Goal: Navigation & Orientation: Find specific page/section

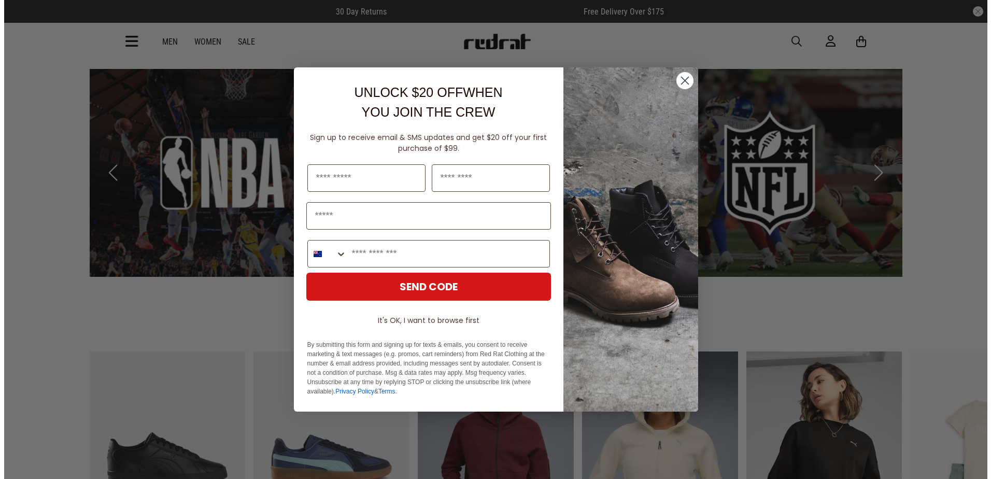
scroll to position [1870, 0]
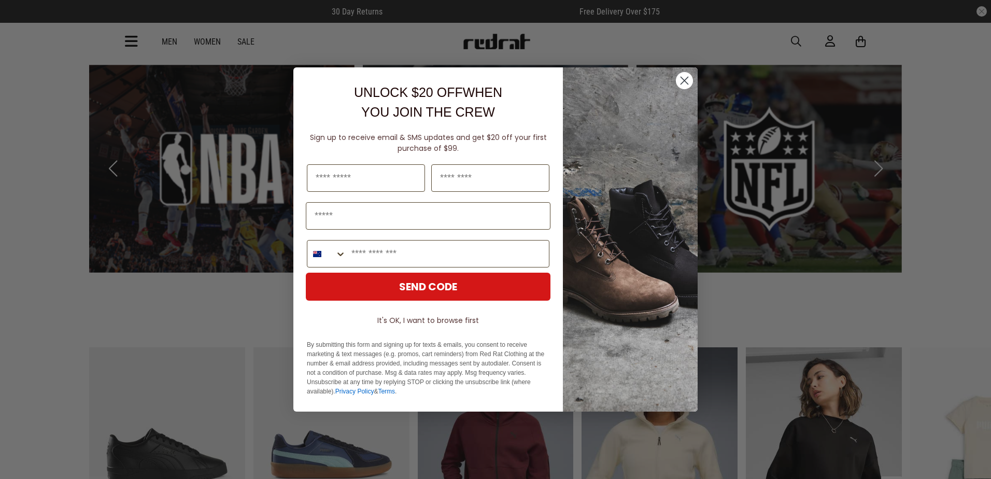
click at [683, 79] on icon "Close dialog" at bounding box center [684, 80] width 7 height 7
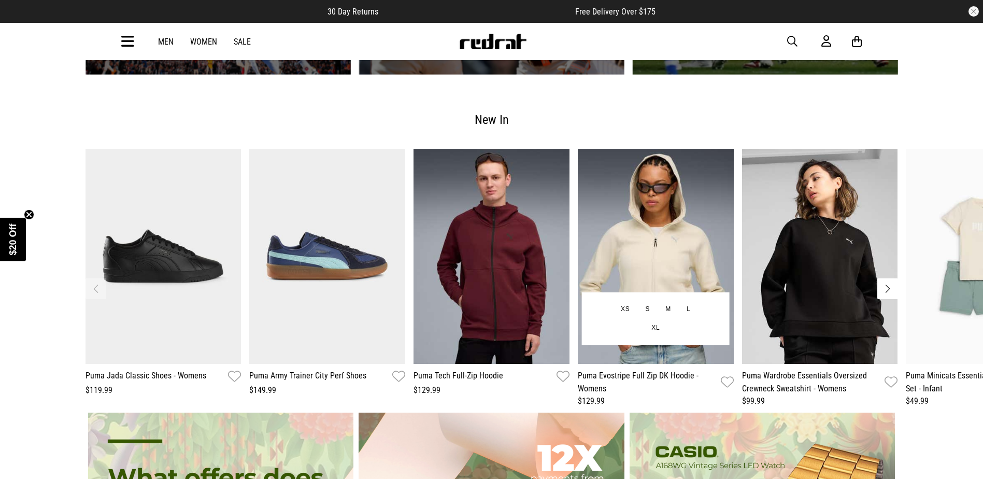
scroll to position [2073, 0]
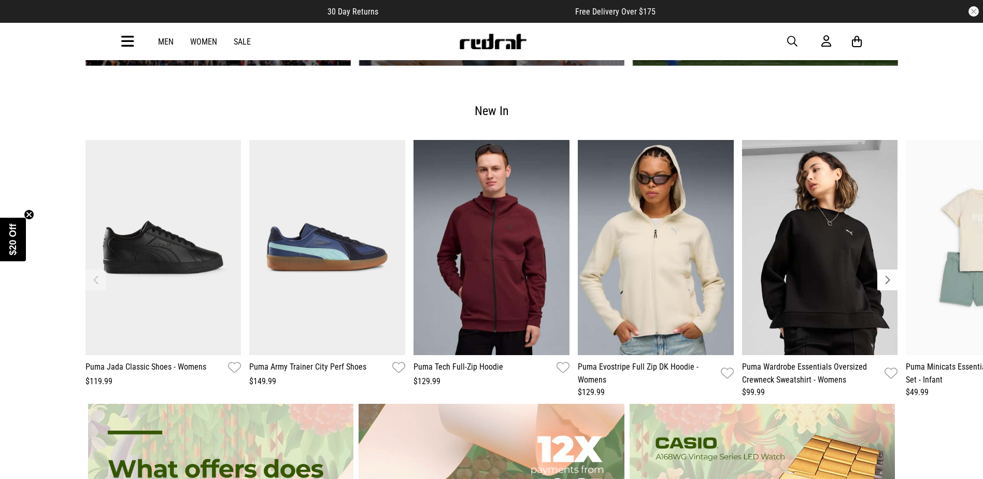
click at [882, 269] on button "Next slide" at bounding box center [887, 279] width 21 height 21
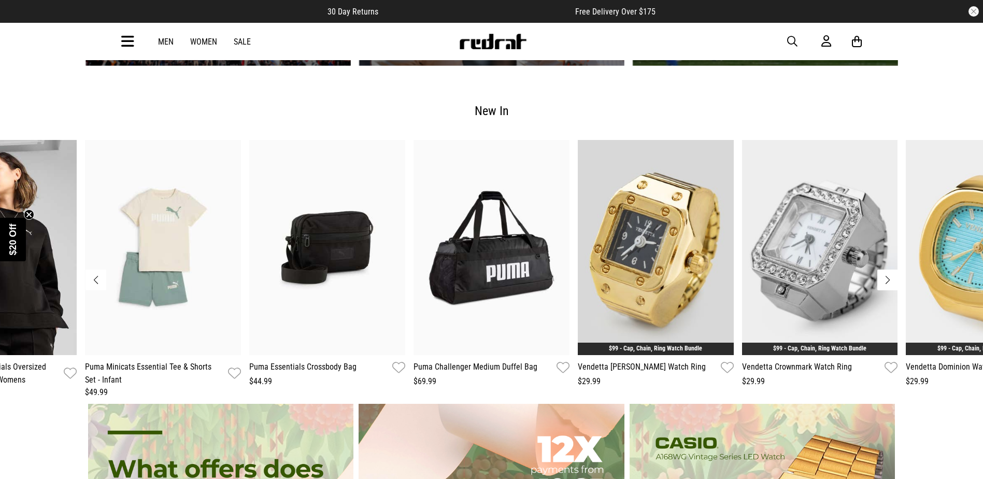
click at [882, 269] on button "Next slide" at bounding box center [887, 279] width 21 height 21
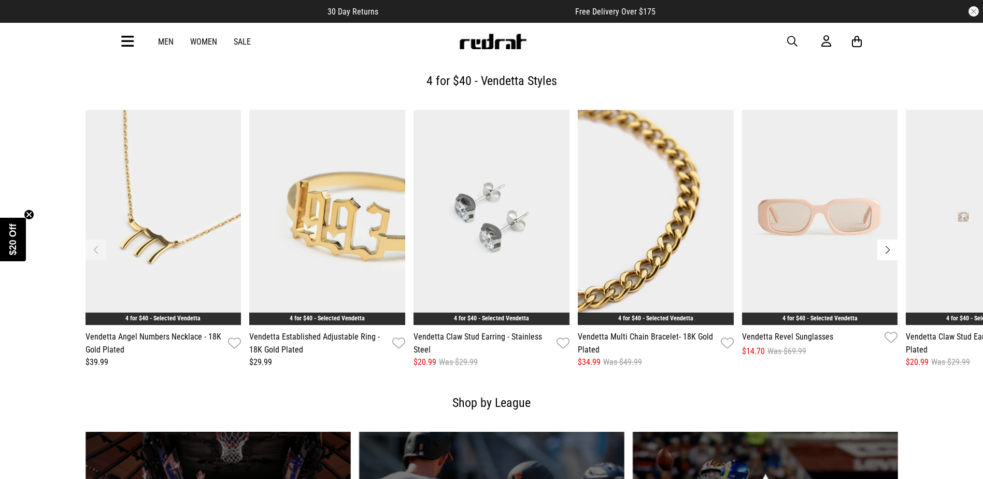
click at [125, 42] on icon at bounding box center [127, 41] width 13 height 17
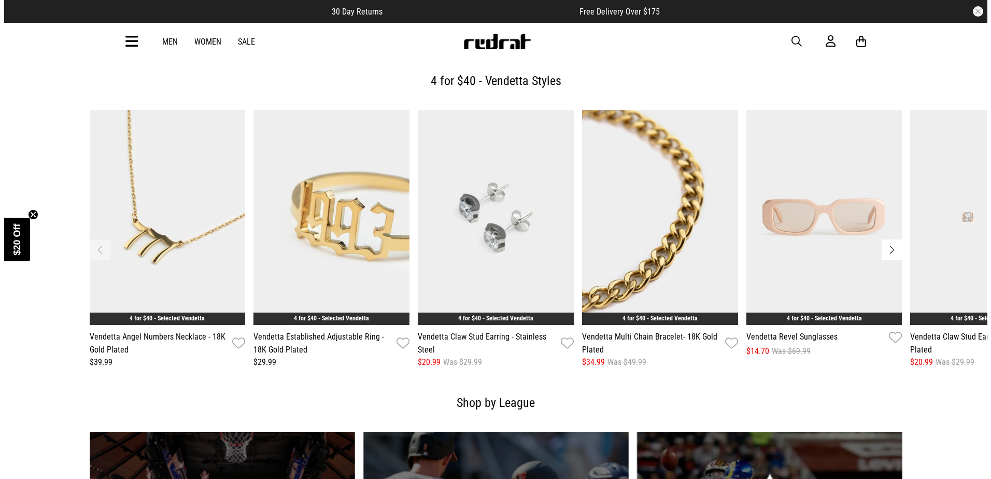
scroll to position [1502, 0]
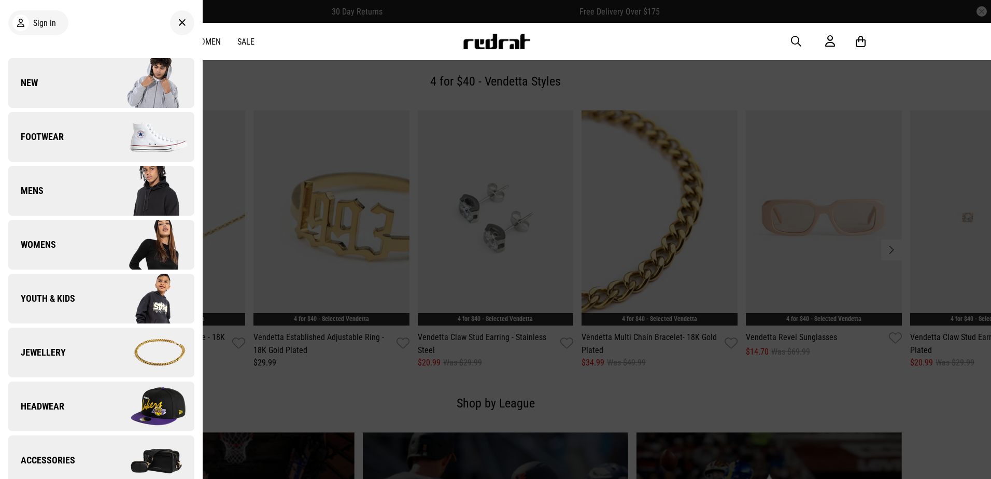
click at [89, 86] on link "New" at bounding box center [101, 83] width 186 height 50
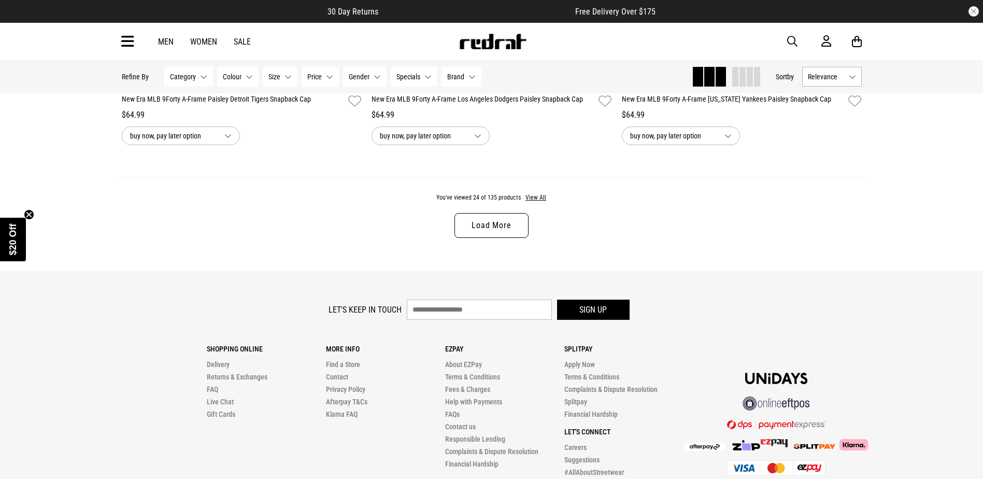
scroll to position [3405, 0]
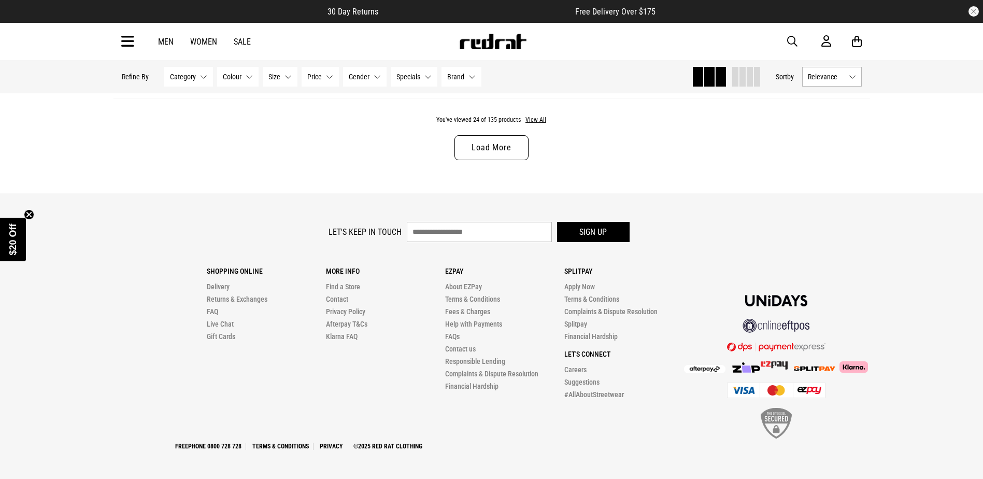
click at [472, 140] on link "Load More" at bounding box center [492, 147] width 74 height 25
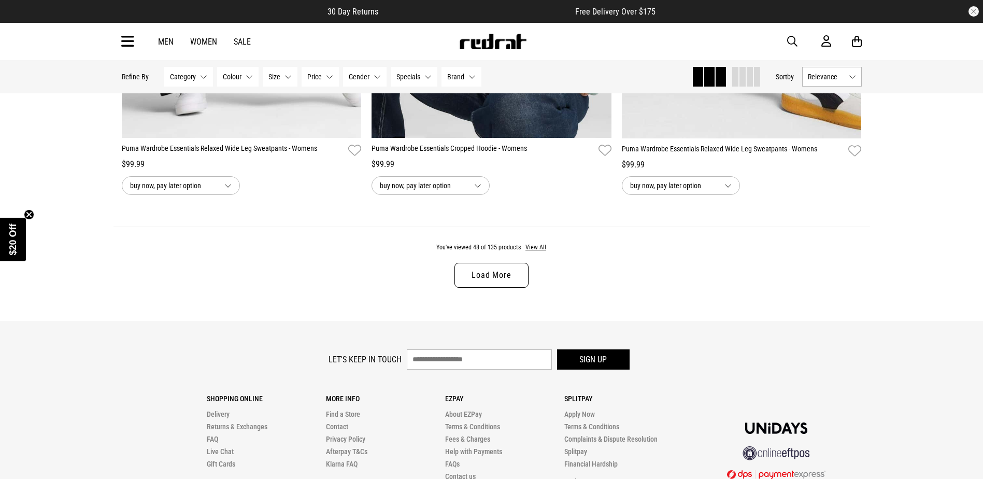
scroll to position [6714, 0]
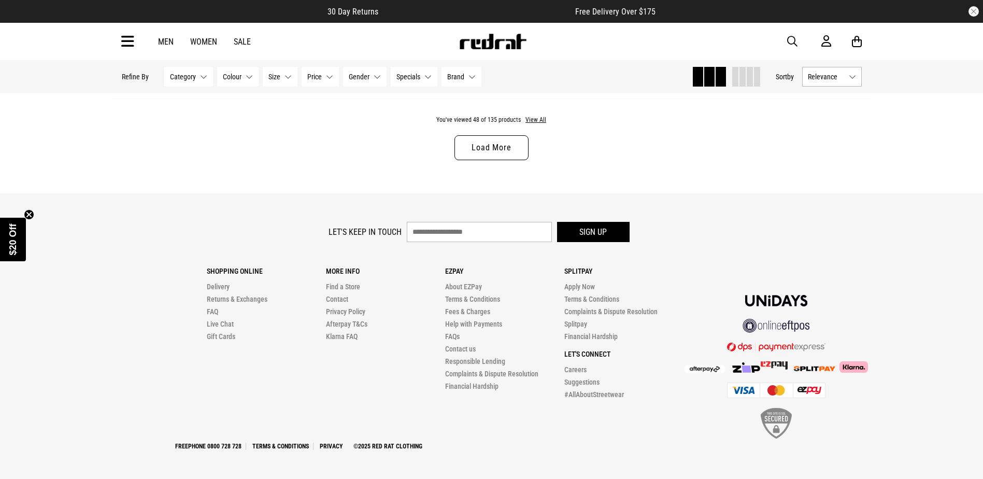
click at [508, 140] on link "Load More" at bounding box center [492, 147] width 74 height 25
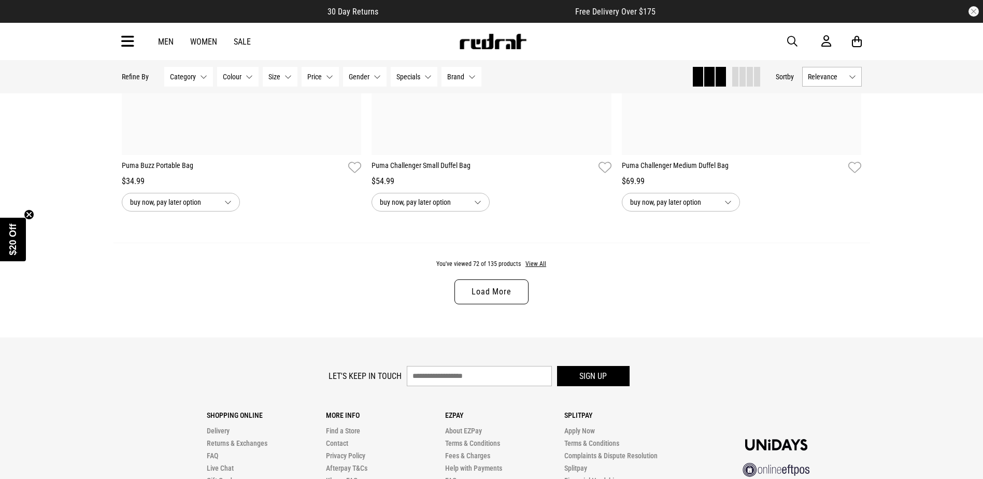
scroll to position [9875, 0]
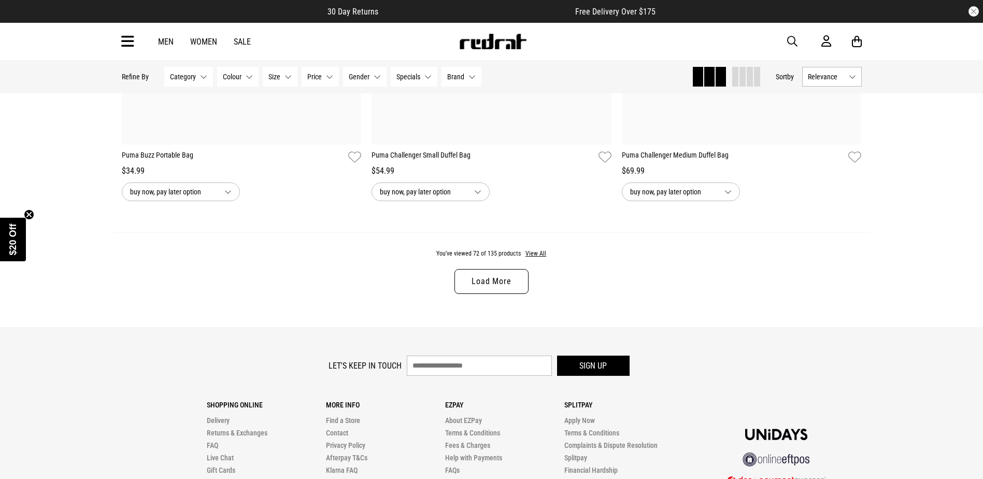
click at [504, 294] on link "Load More" at bounding box center [492, 281] width 74 height 25
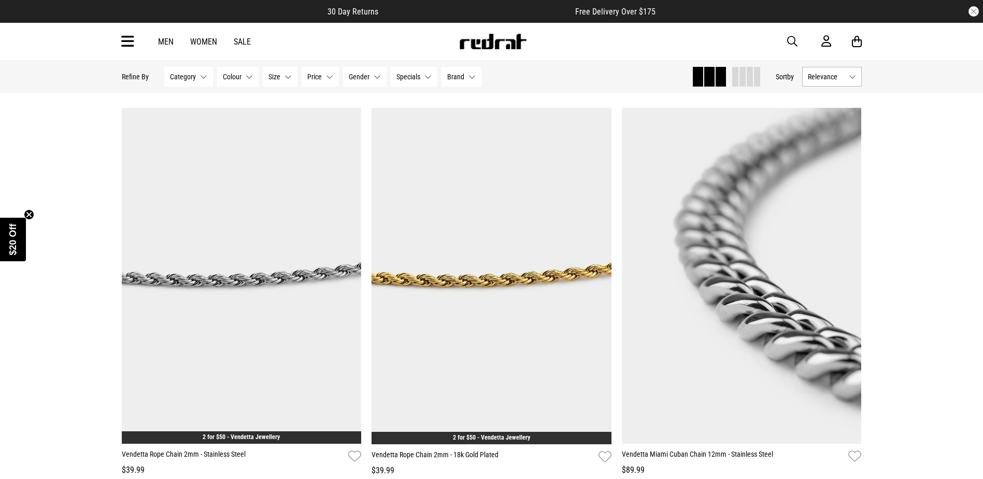
scroll to position [13244, 0]
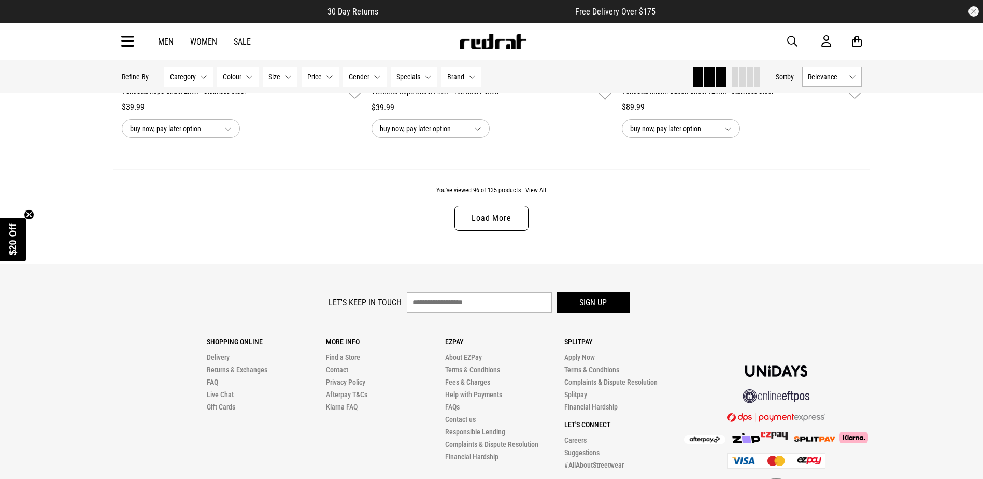
click at [483, 231] on link "Load More" at bounding box center [492, 218] width 74 height 25
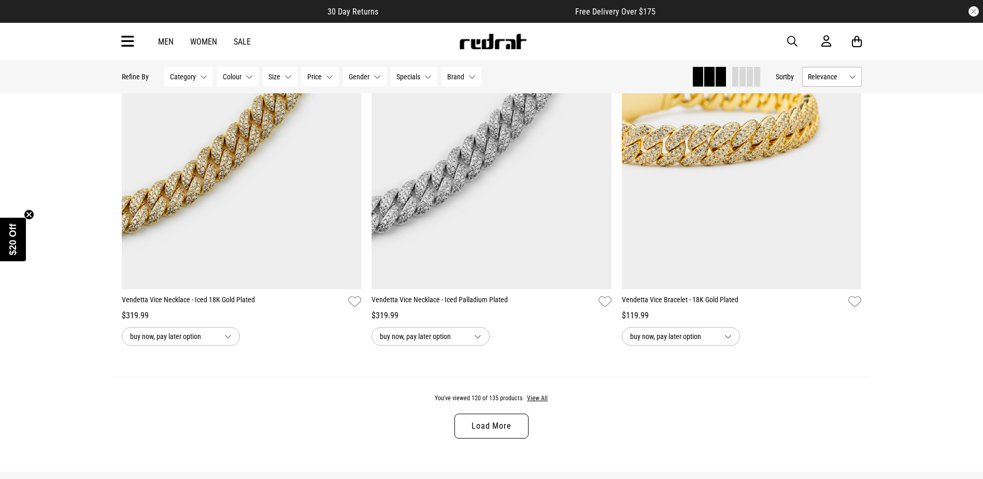
scroll to position [16457, 0]
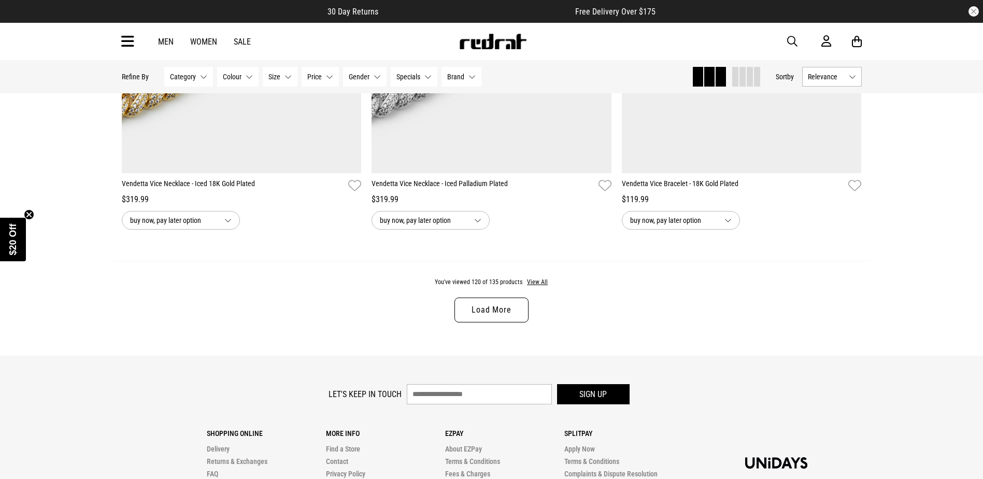
click at [490, 322] on link "Load More" at bounding box center [492, 309] width 74 height 25
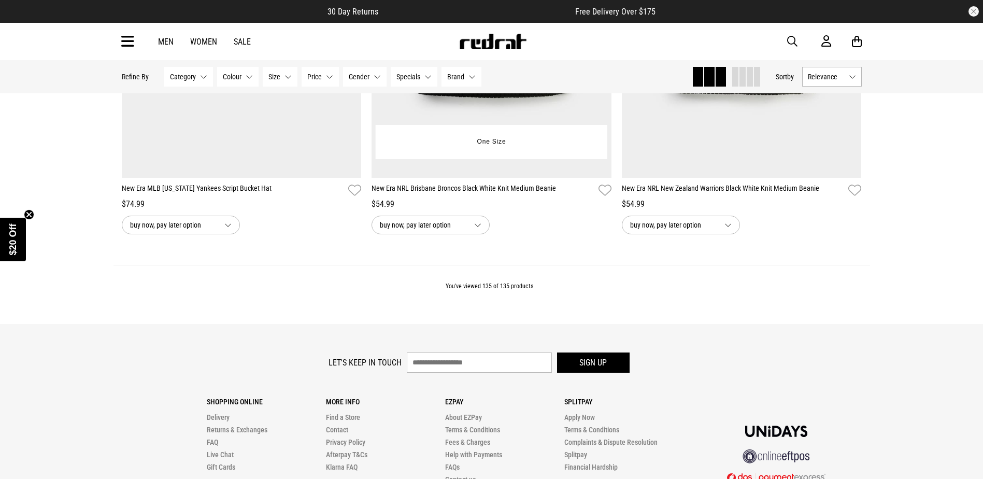
scroll to position [18104, 0]
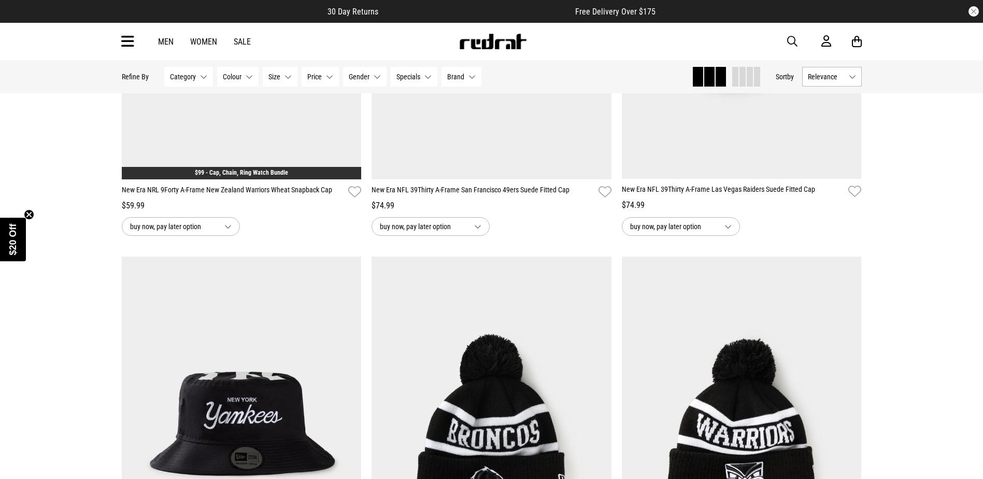
click at [198, 44] on link "Women" at bounding box center [203, 42] width 27 height 10
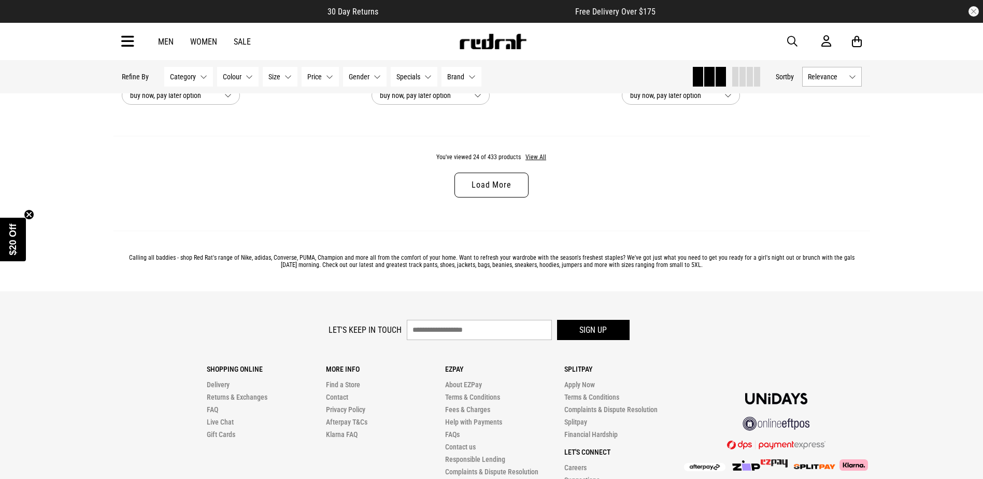
click at [498, 189] on link "Load More" at bounding box center [492, 185] width 74 height 25
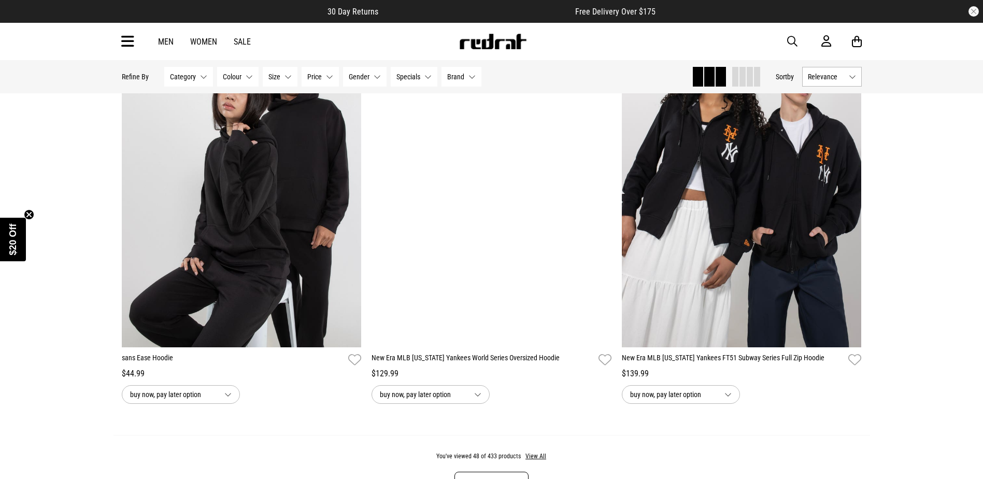
scroll to position [6731, 0]
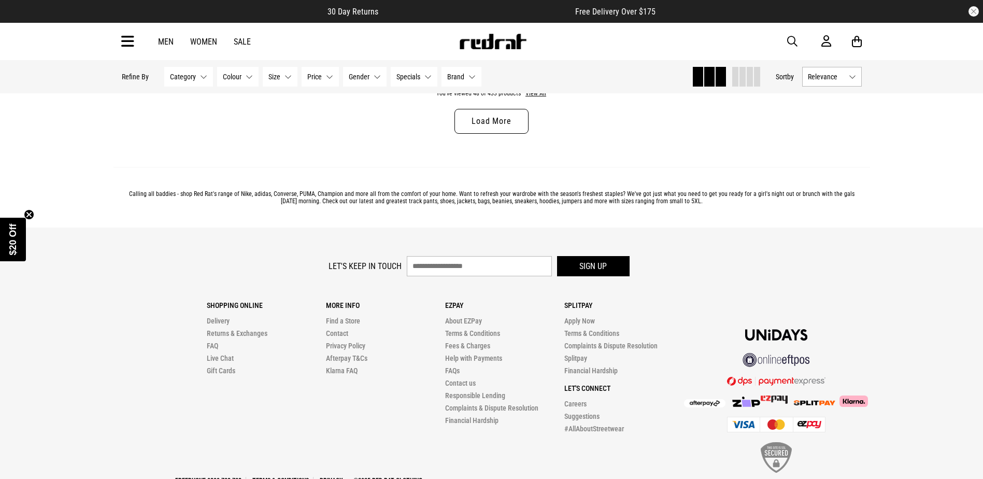
click at [476, 134] on link "Load More" at bounding box center [492, 121] width 74 height 25
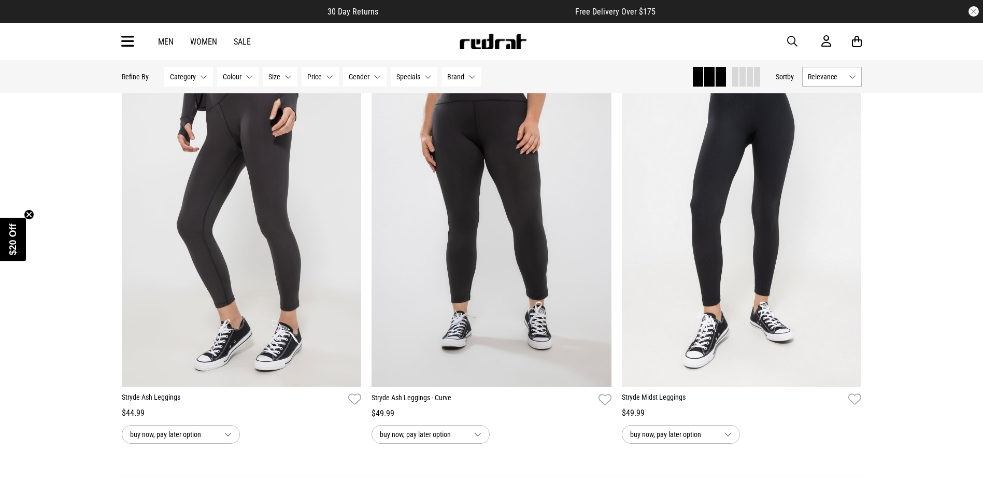
scroll to position [9996, 0]
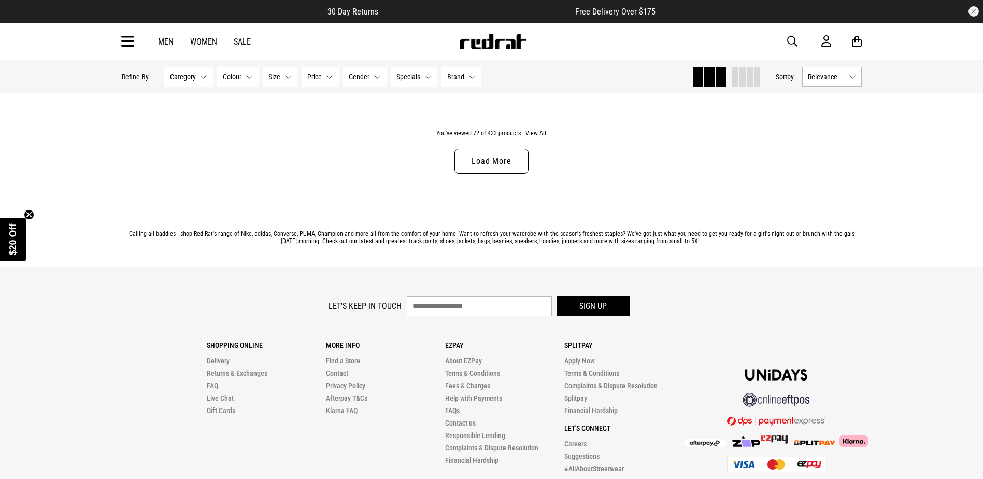
click at [500, 174] on link "Load More" at bounding box center [492, 161] width 74 height 25
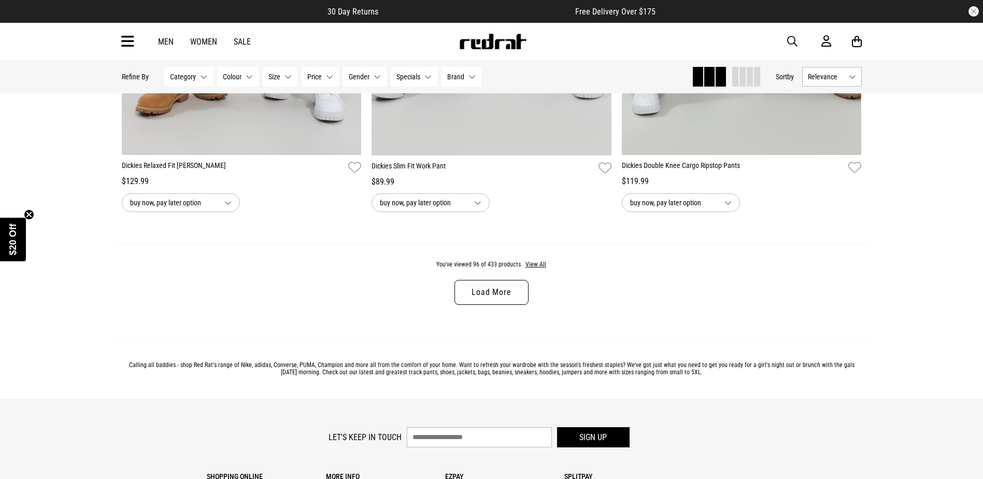
scroll to position [13261, 0]
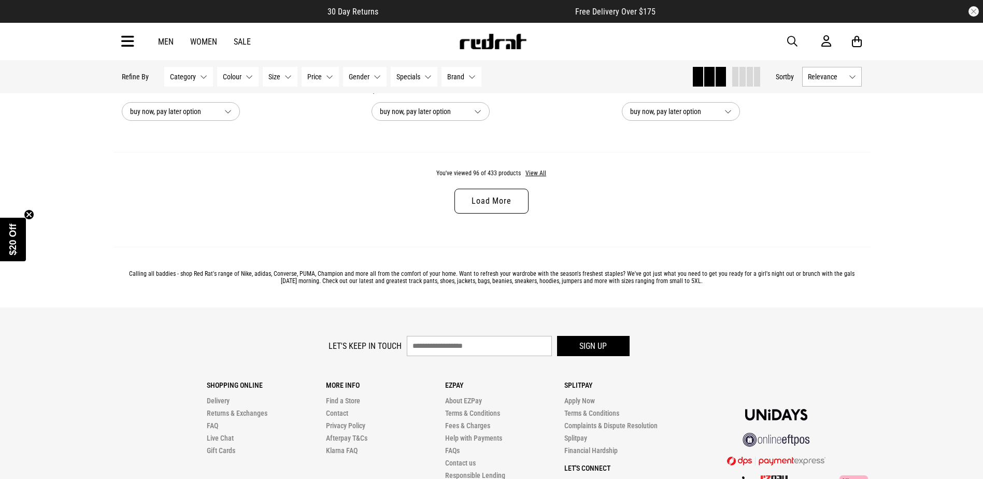
click at [511, 214] on link "Load More" at bounding box center [492, 201] width 74 height 25
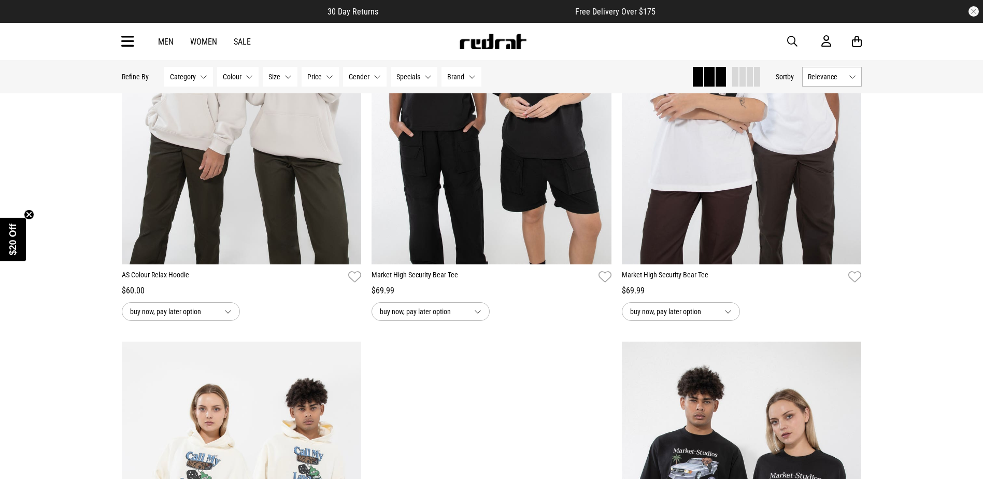
scroll to position [15334, 0]
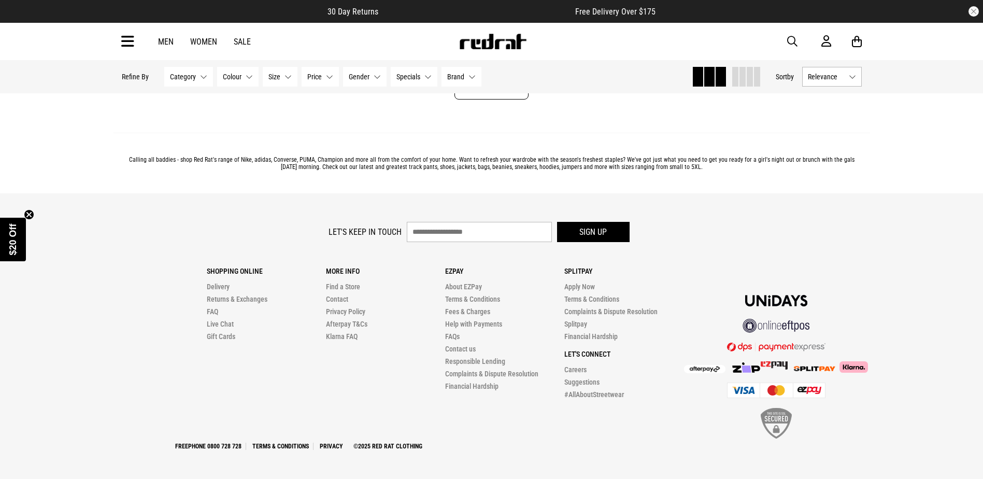
click at [474, 100] on link "Load More" at bounding box center [492, 87] width 74 height 25
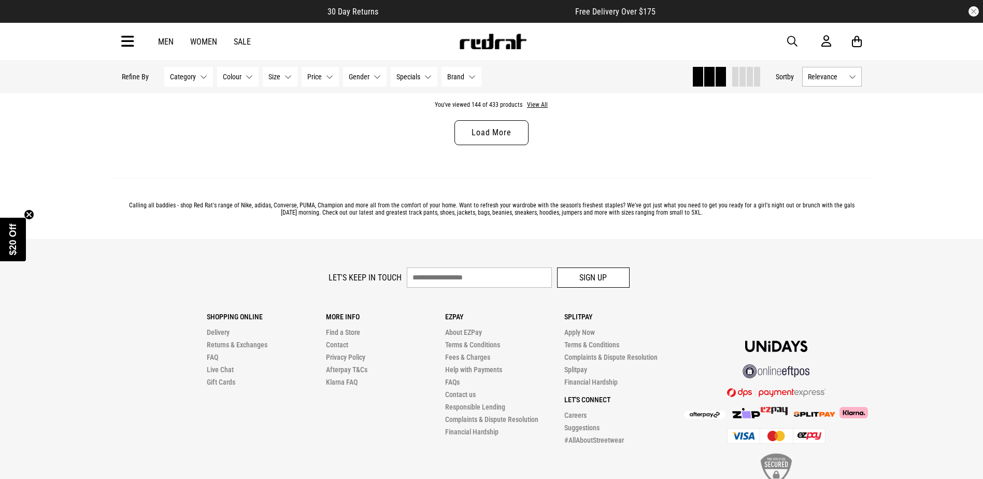
scroll to position [19803, 0]
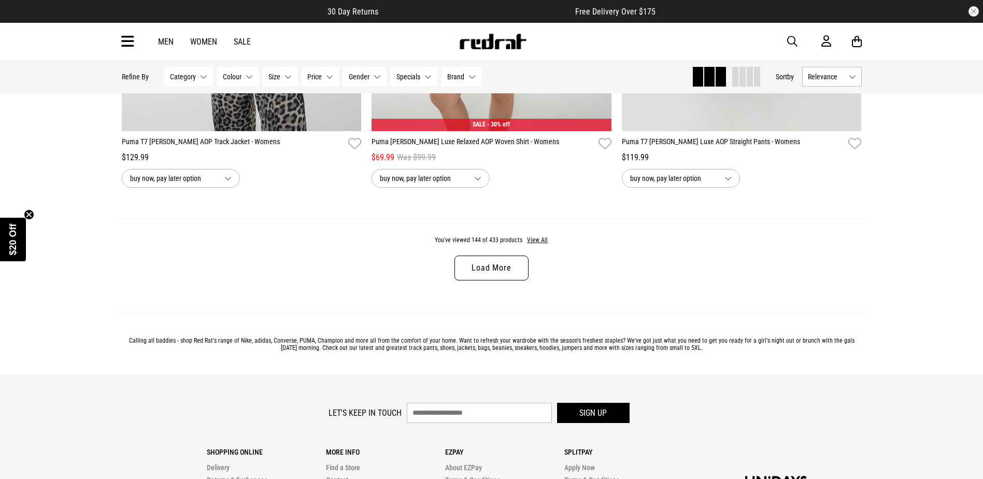
click at [513, 280] on link "Load More" at bounding box center [492, 268] width 74 height 25
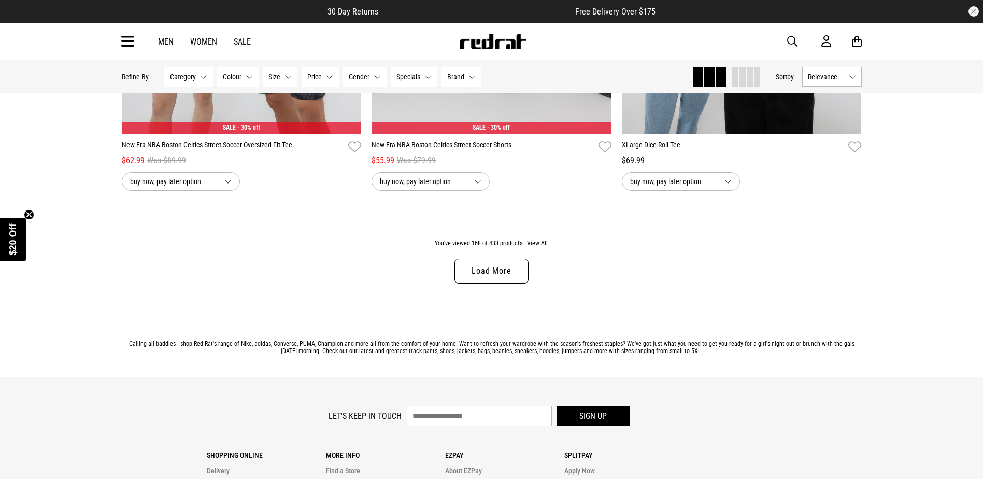
scroll to position [23276, 0]
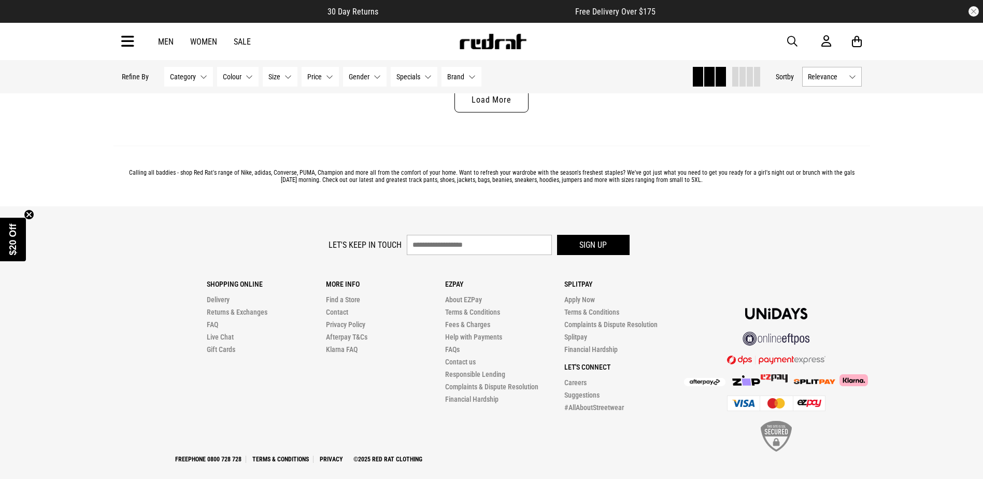
click at [483, 112] on link "Load More" at bounding box center [492, 100] width 74 height 25
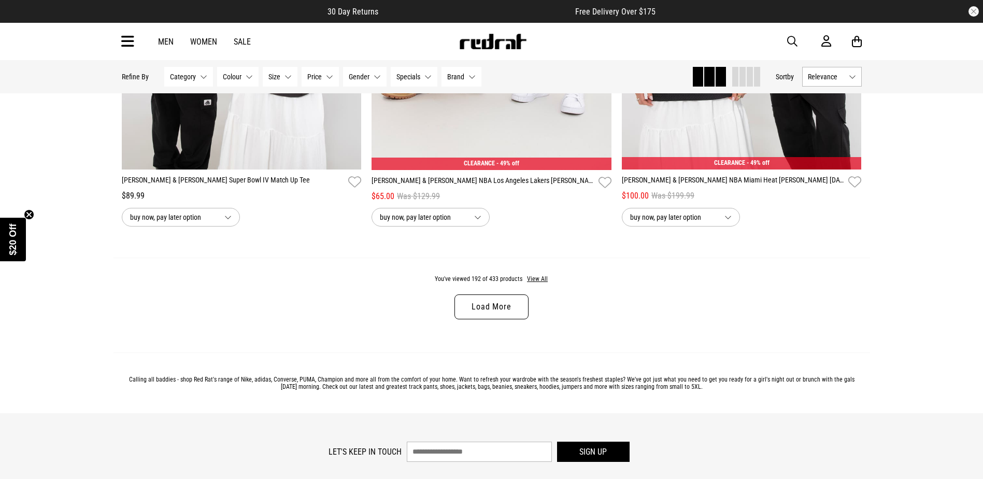
scroll to position [26489, 0]
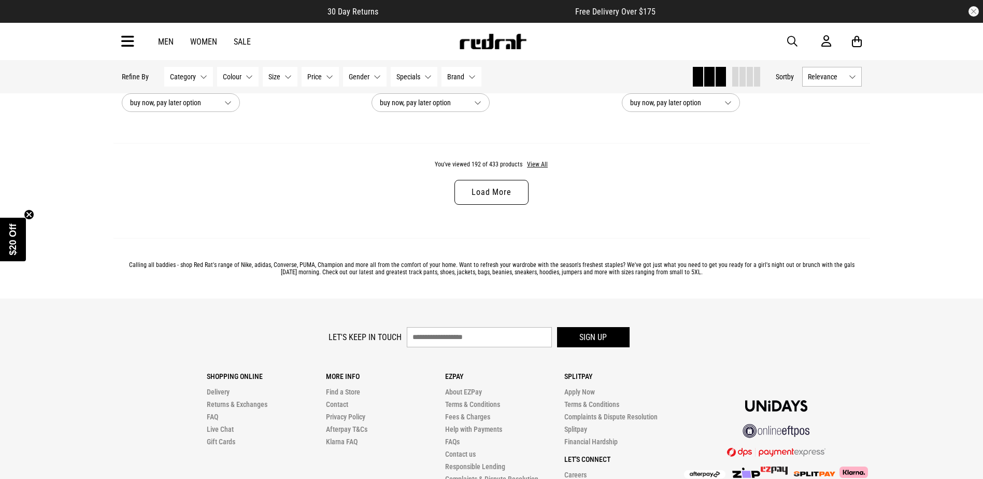
click at [527, 205] on link "Load More" at bounding box center [492, 192] width 74 height 25
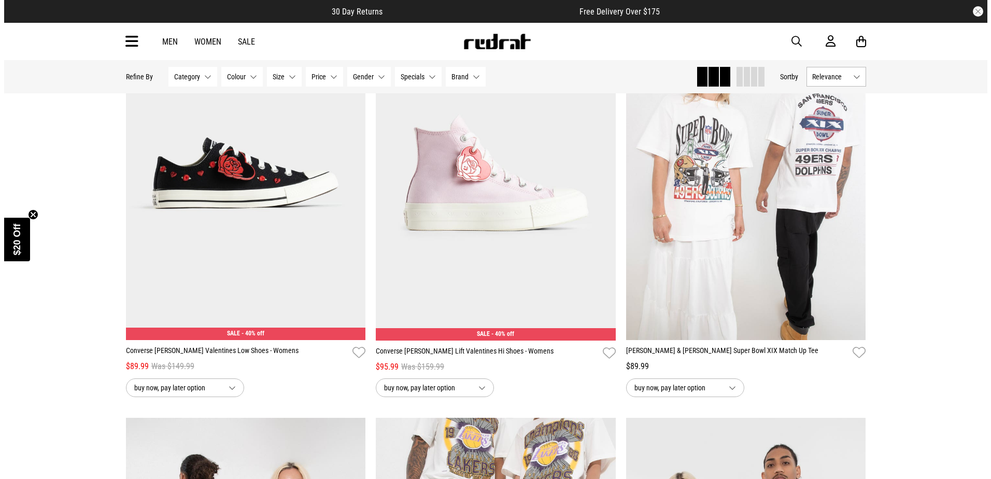
scroll to position [25401, 0]
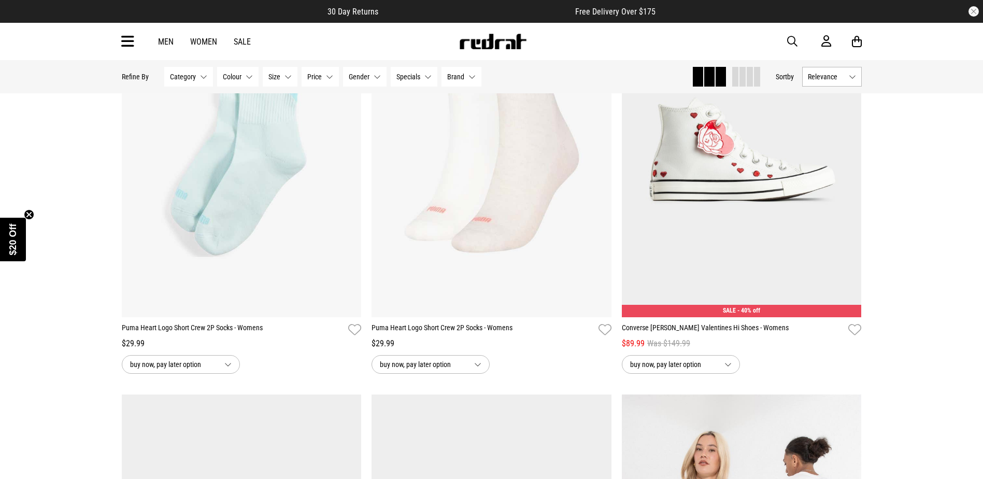
click at [109, 40] on div "Men Women Sale Sign in New Back Footwear Back Mens Back Womens Back Youth & Kid…" at bounding box center [491, 41] width 983 height 37
click at [129, 38] on icon at bounding box center [127, 41] width 13 height 17
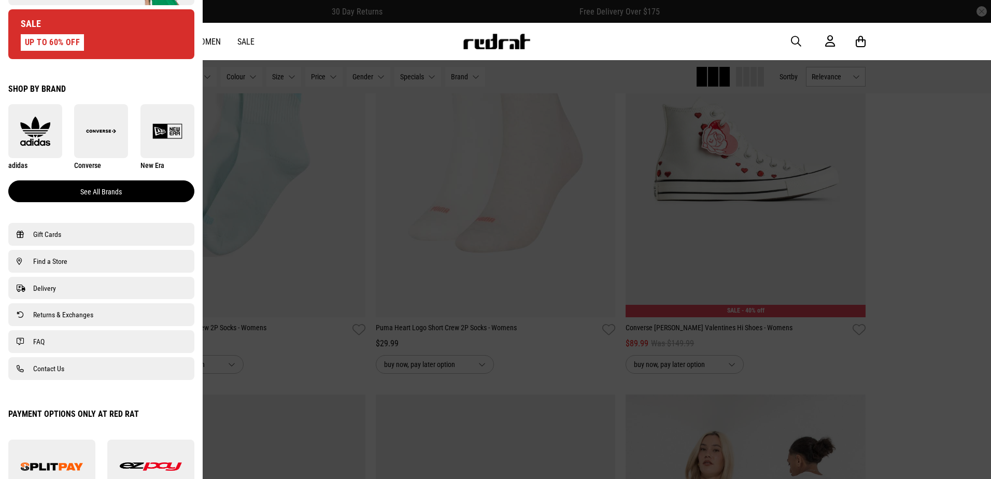
scroll to position [570, 0]
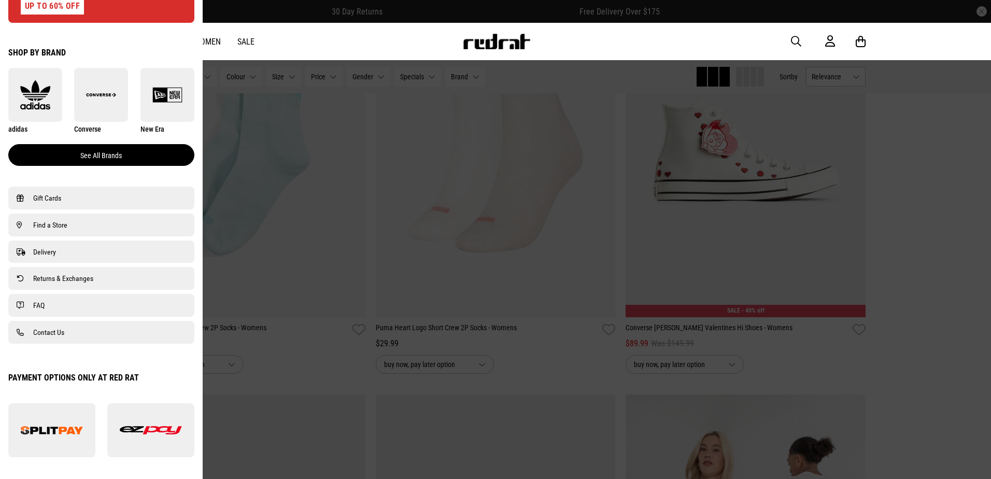
click at [116, 149] on link "See all brands" at bounding box center [101, 155] width 186 height 22
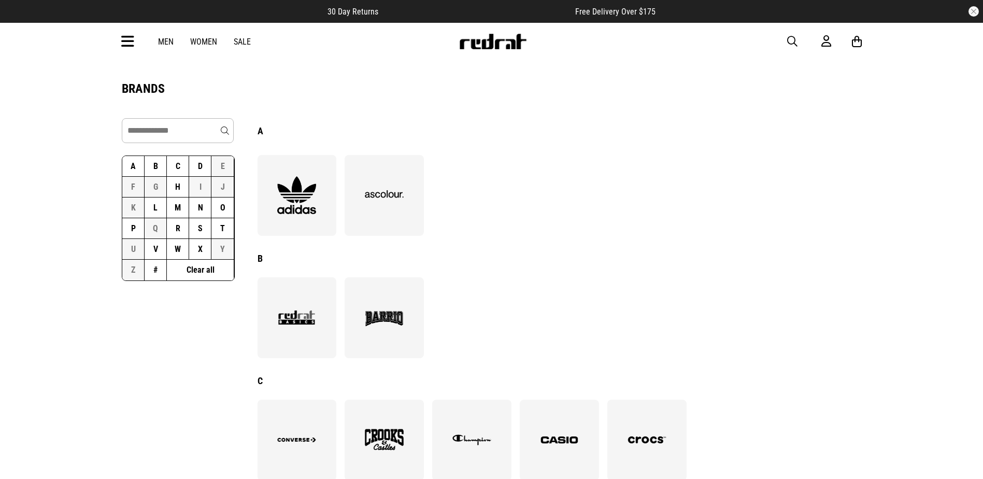
click at [194, 208] on button "N" at bounding box center [200, 207] width 22 height 21
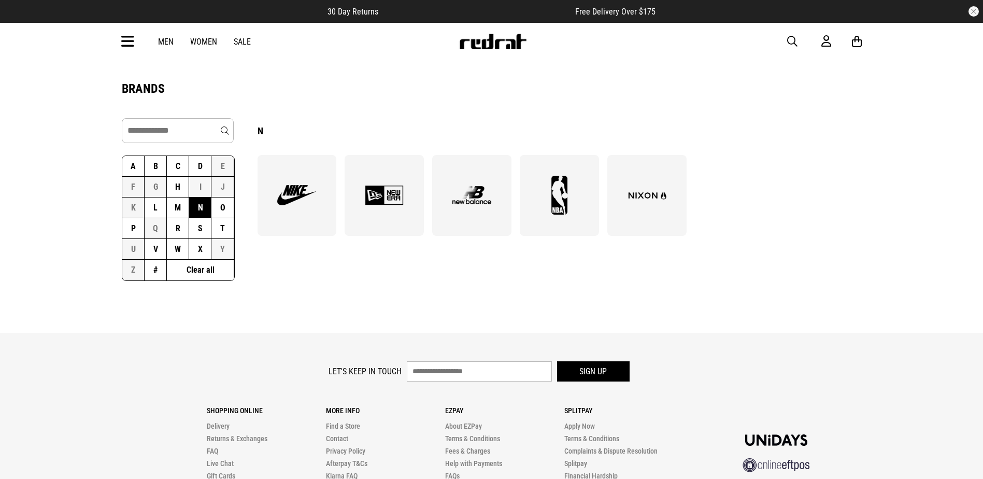
click at [283, 179] on img at bounding box center [296, 195] width 56 height 39
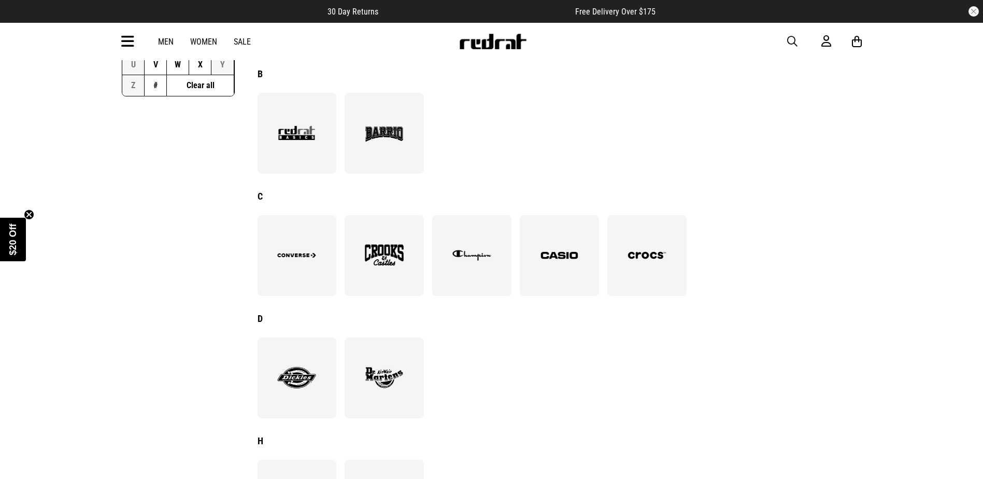
scroll to position [311, 0]
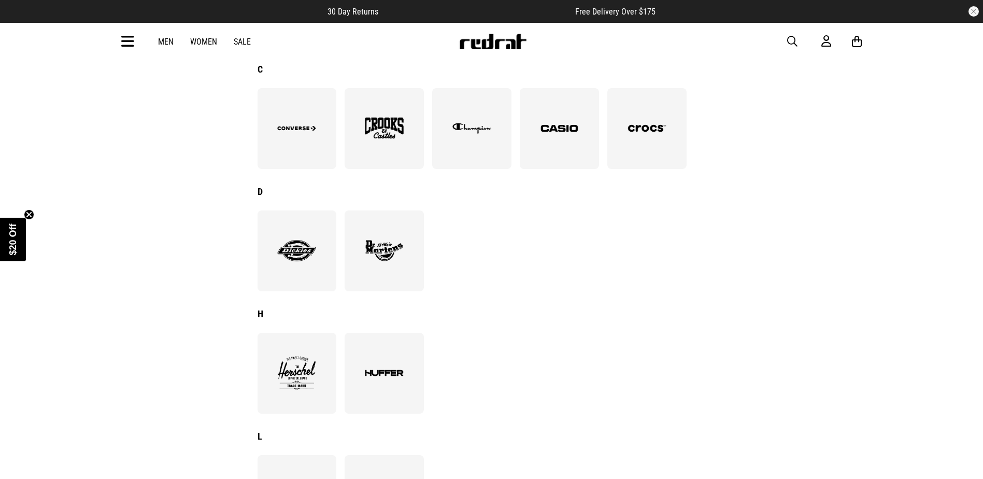
click at [411, 240] on img at bounding box center [384, 250] width 56 height 39
